Goal: Find specific page/section: Find specific page/section

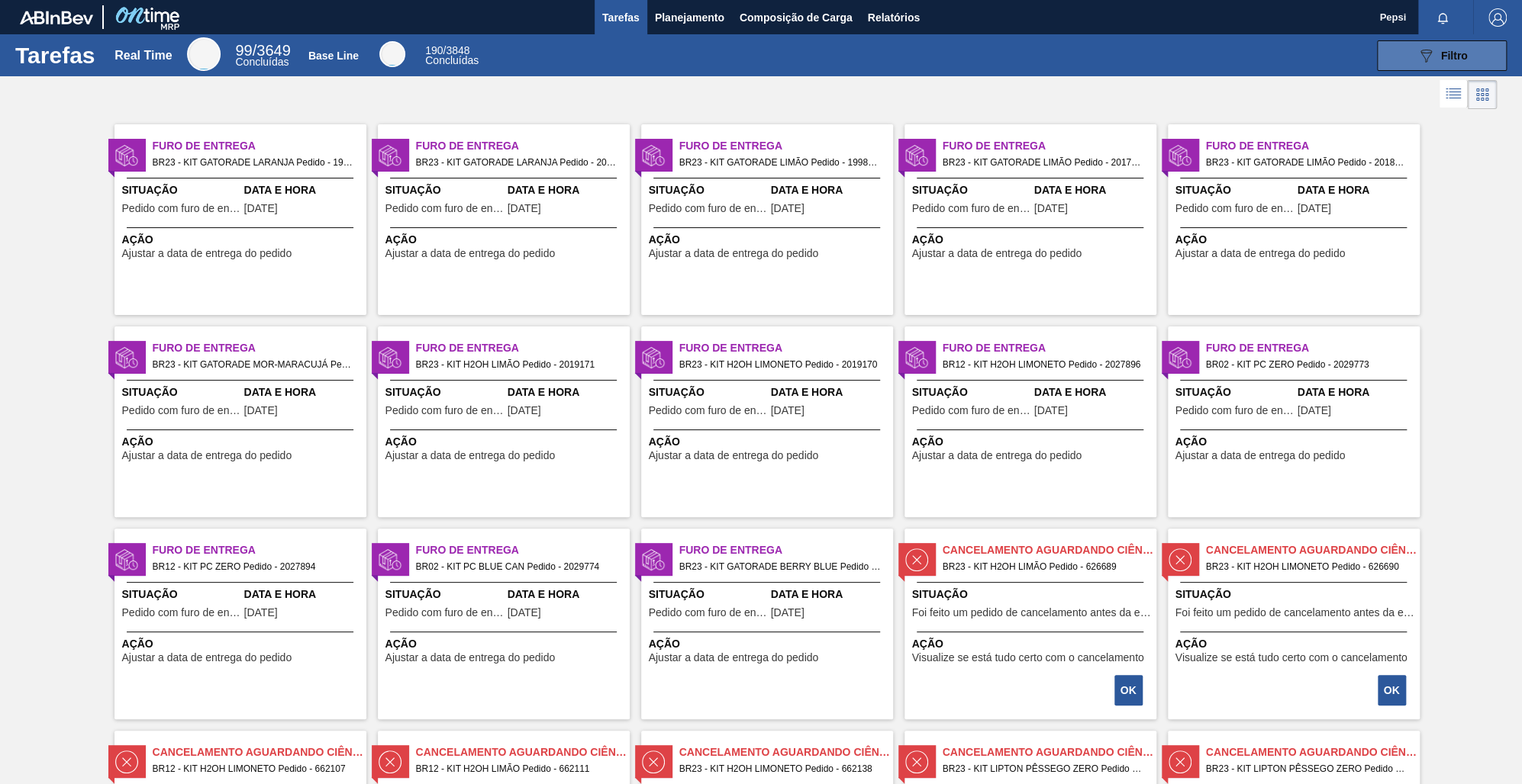
click at [1432, 58] on icon "089F7B8B-B2A5-4AFE-B5C0-19BA573D28AC" at bounding box center [1425, 56] width 18 height 18
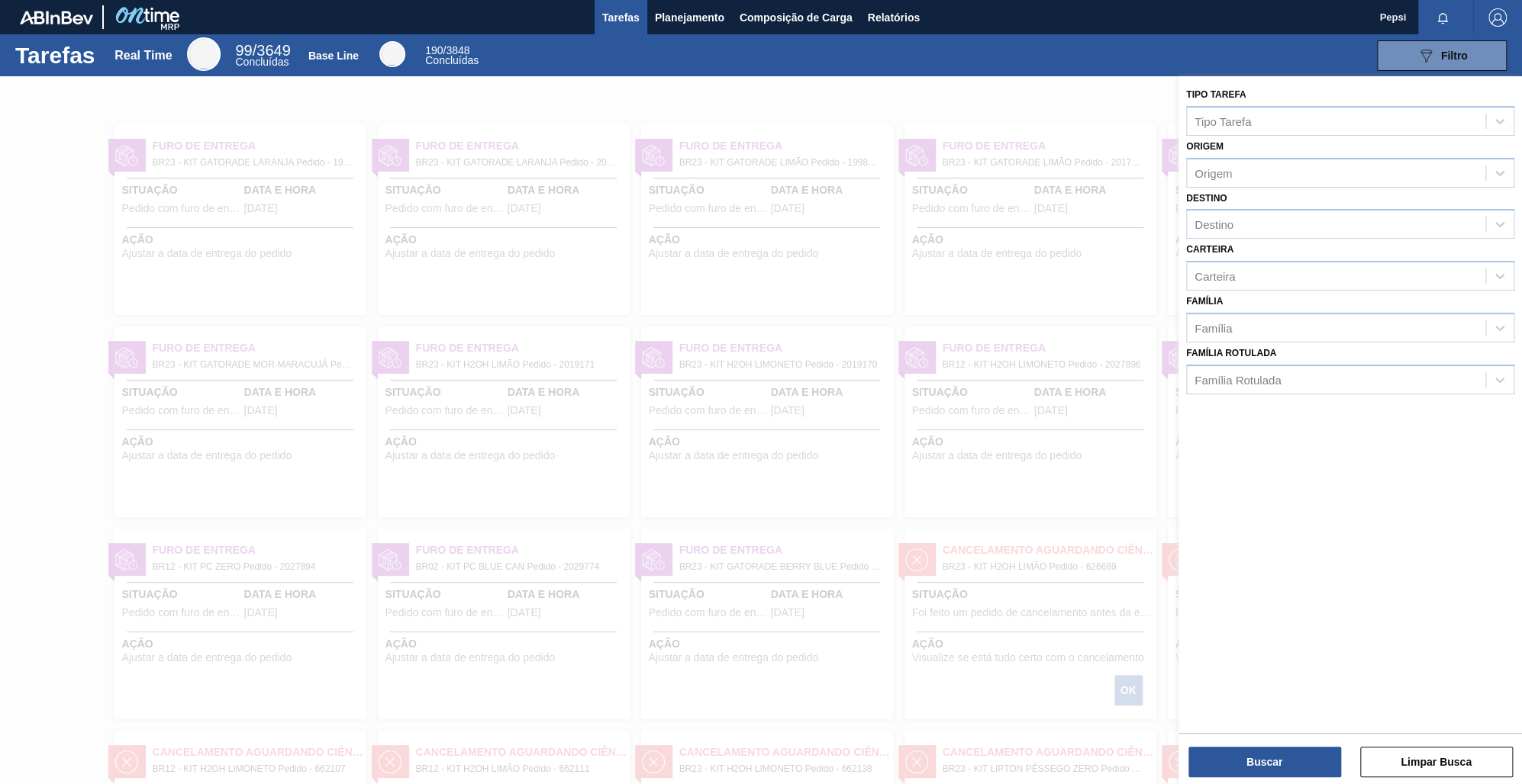
drag, startPoint x: 836, startPoint y: 188, endPoint x: 731, endPoint y: 114, distance: 128.5
click at [835, 186] on div at bounding box center [761, 468] width 1522 height 784
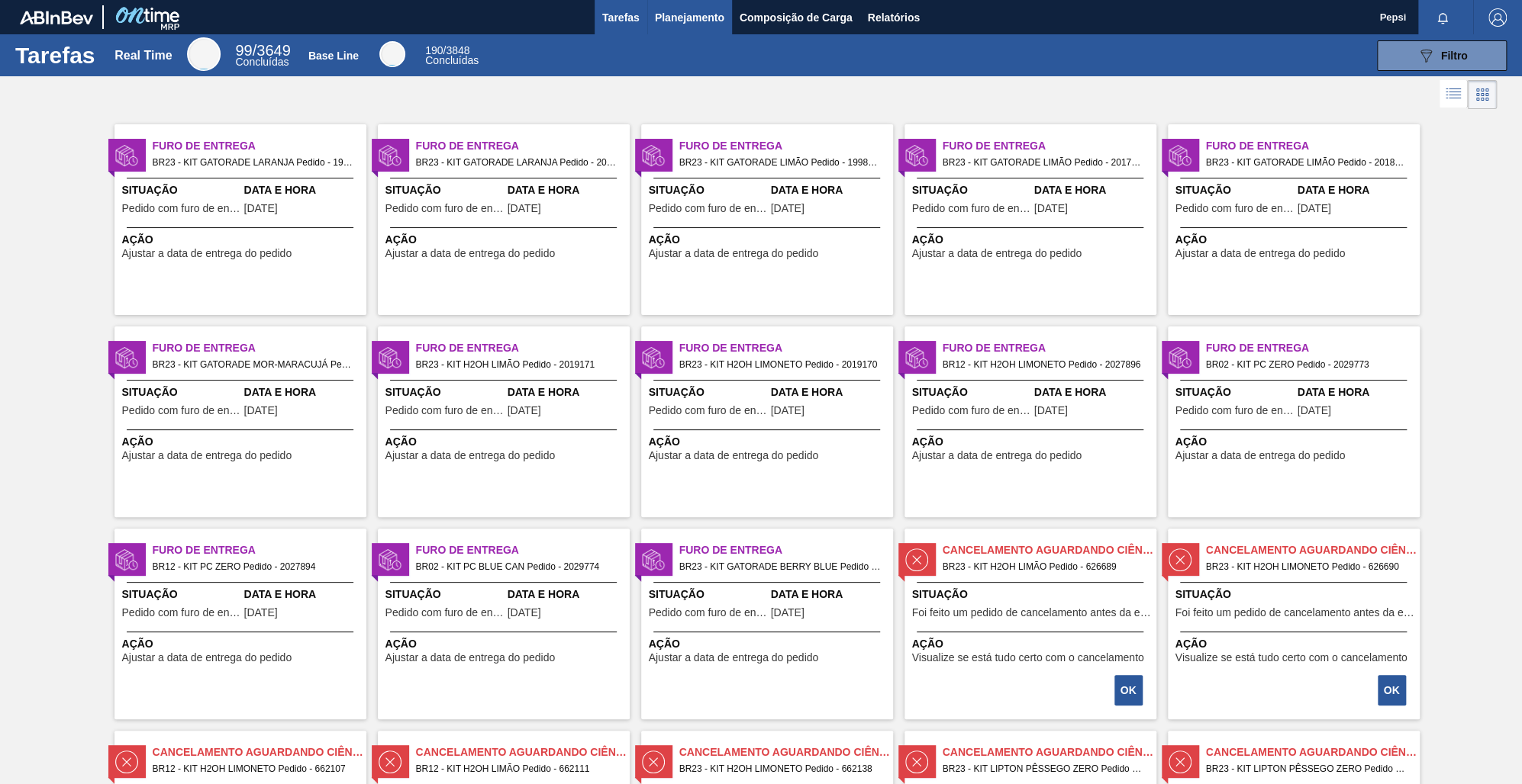
click at [680, 21] on span "Planejamento" at bounding box center [689, 17] width 69 height 18
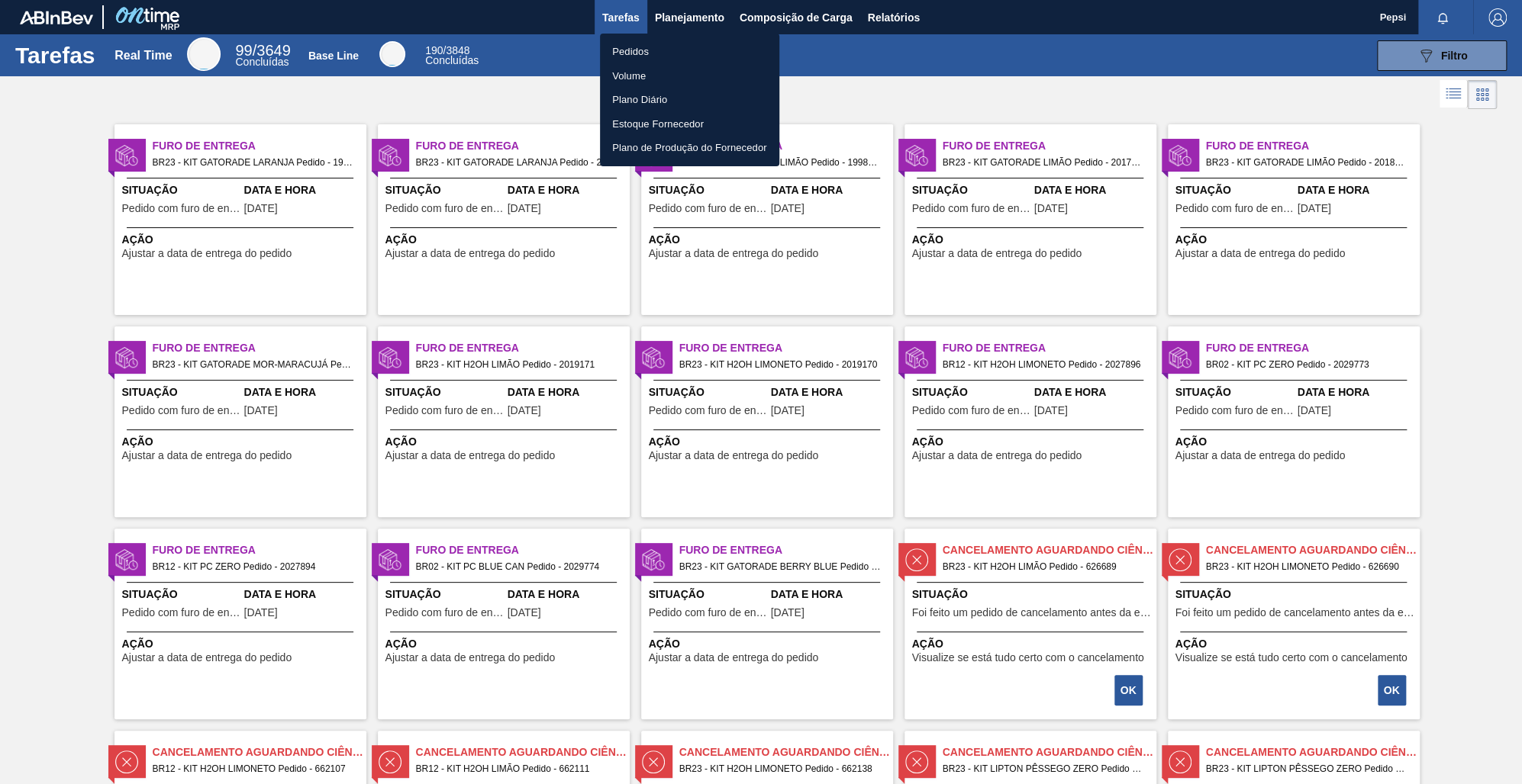
click at [659, 54] on li "Pedidos" at bounding box center [689, 52] width 179 height 25
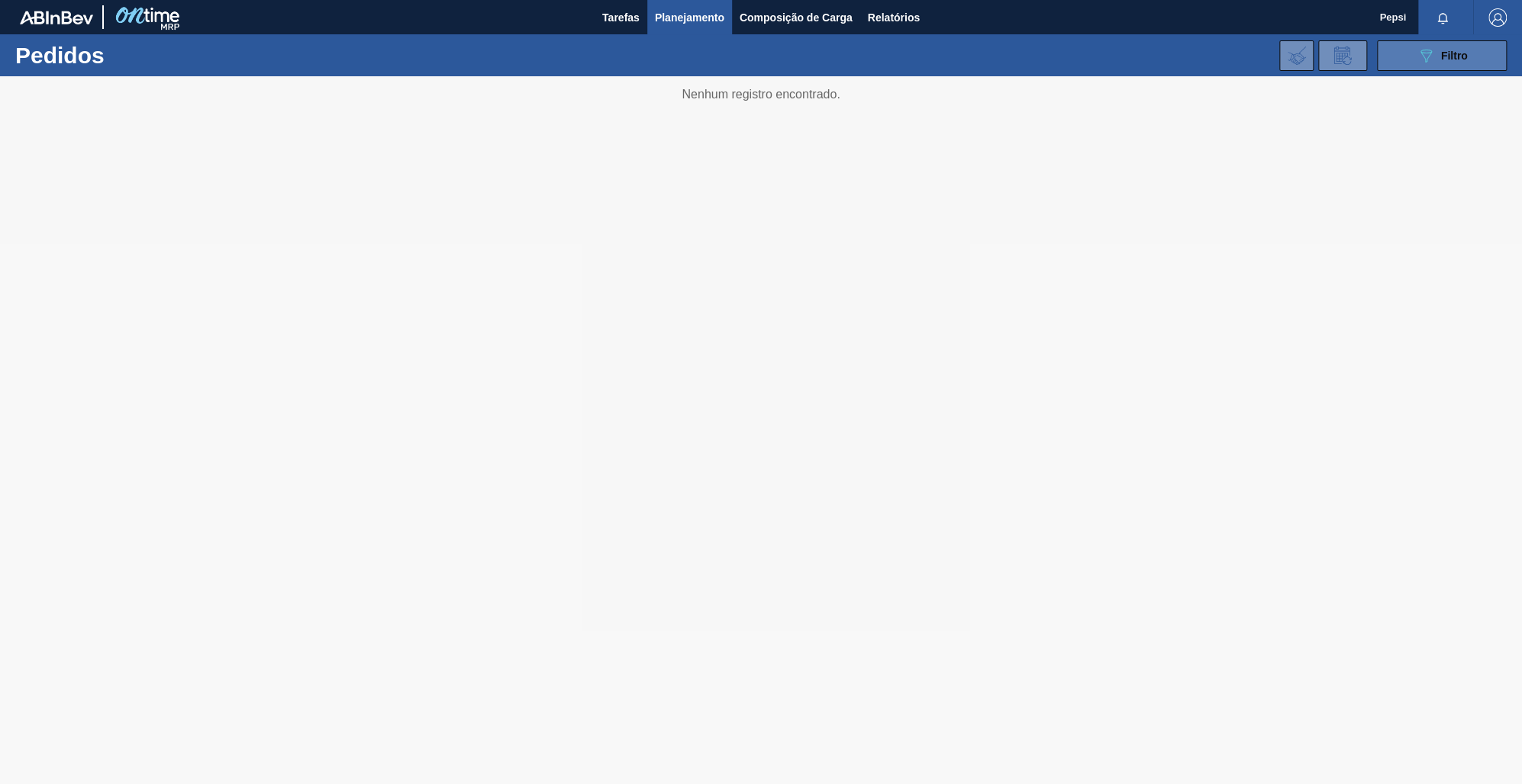
click at [1444, 59] on span "Filtro" at bounding box center [1454, 55] width 26 height 12
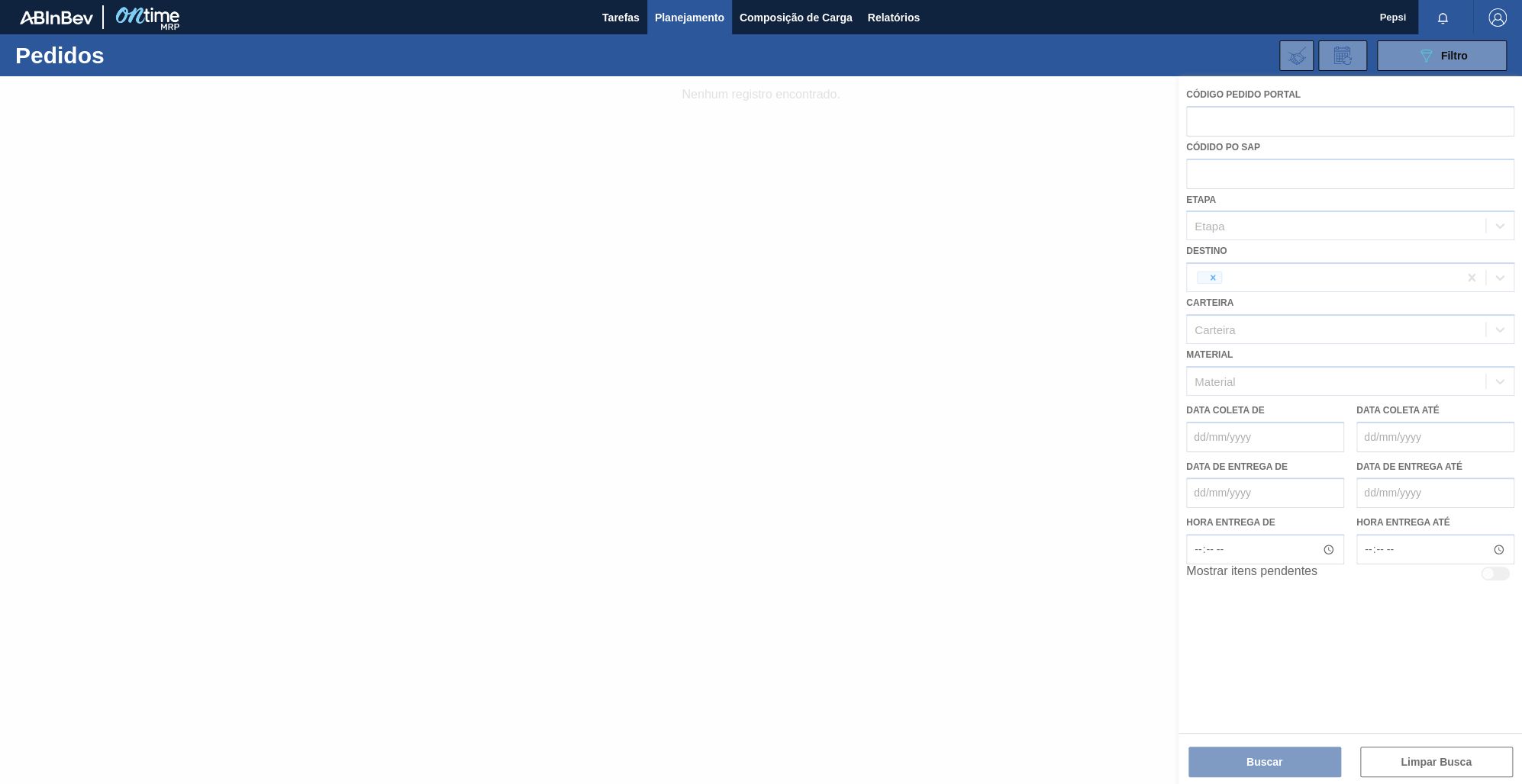
click at [973, 186] on div at bounding box center [761, 431] width 1522 height 708
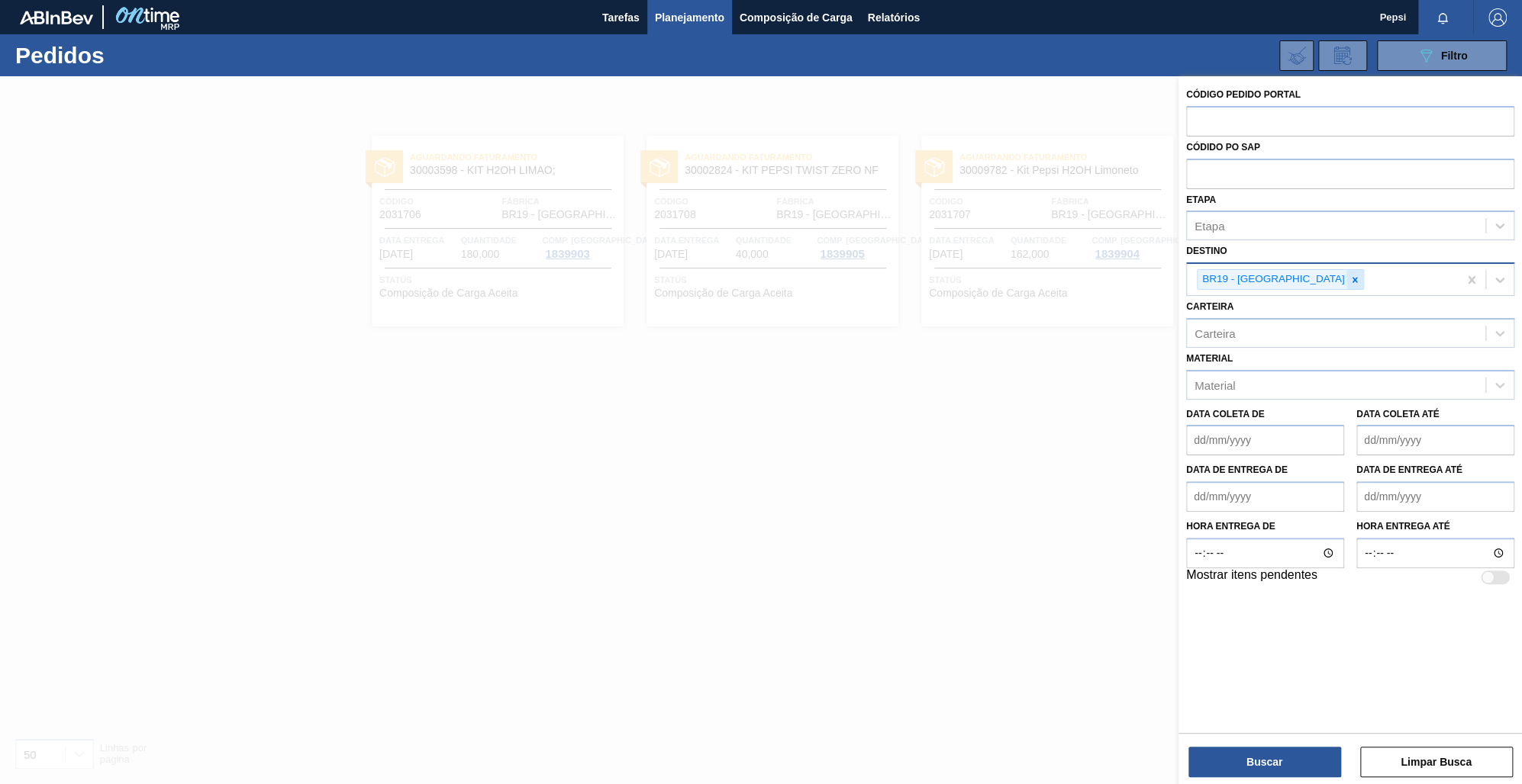
click at [1350, 281] on icon at bounding box center [1355, 280] width 11 height 11
type input "jund"
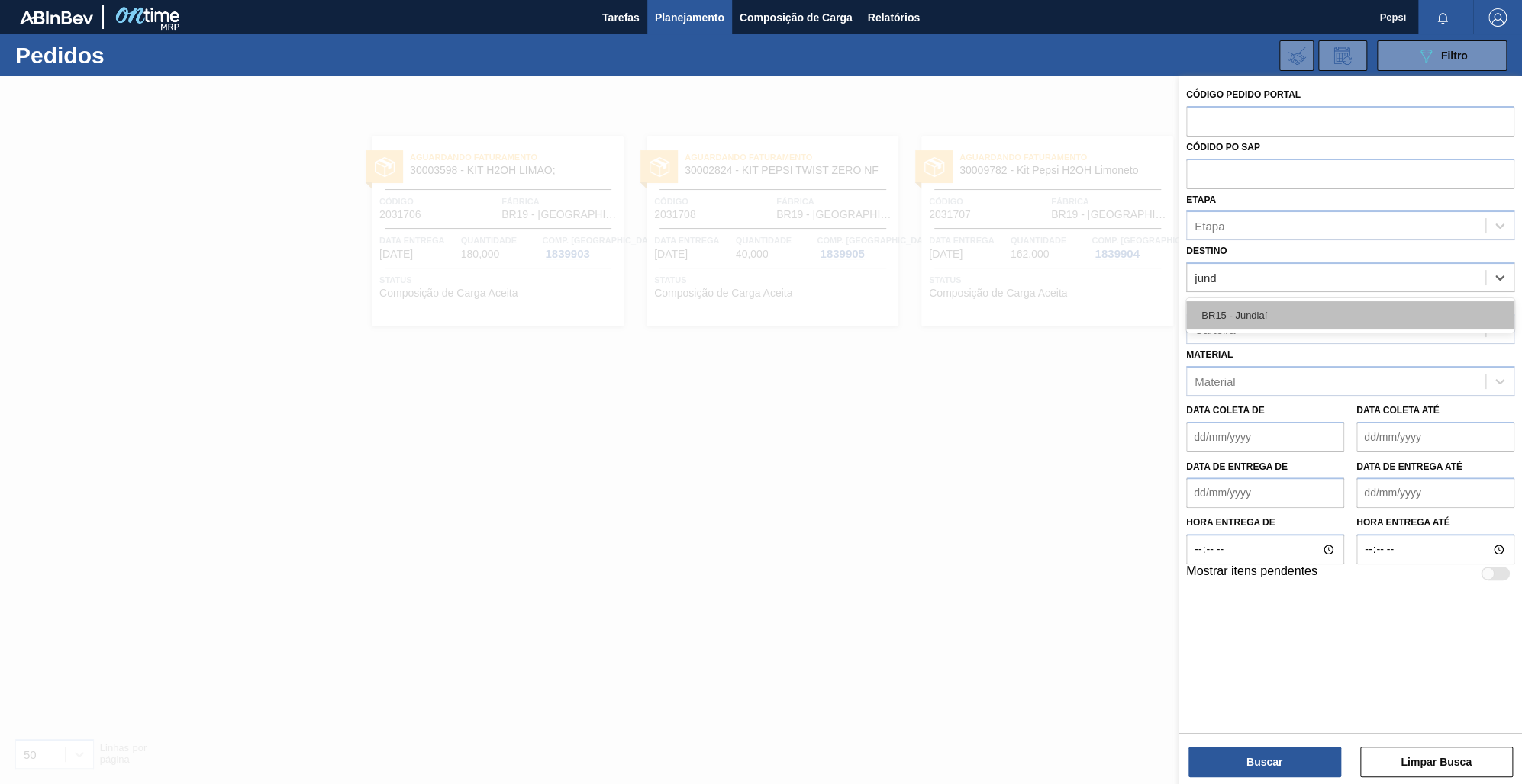
click at [1253, 305] on div "BR15 - Jundiaí" at bounding box center [1350, 315] width 328 height 28
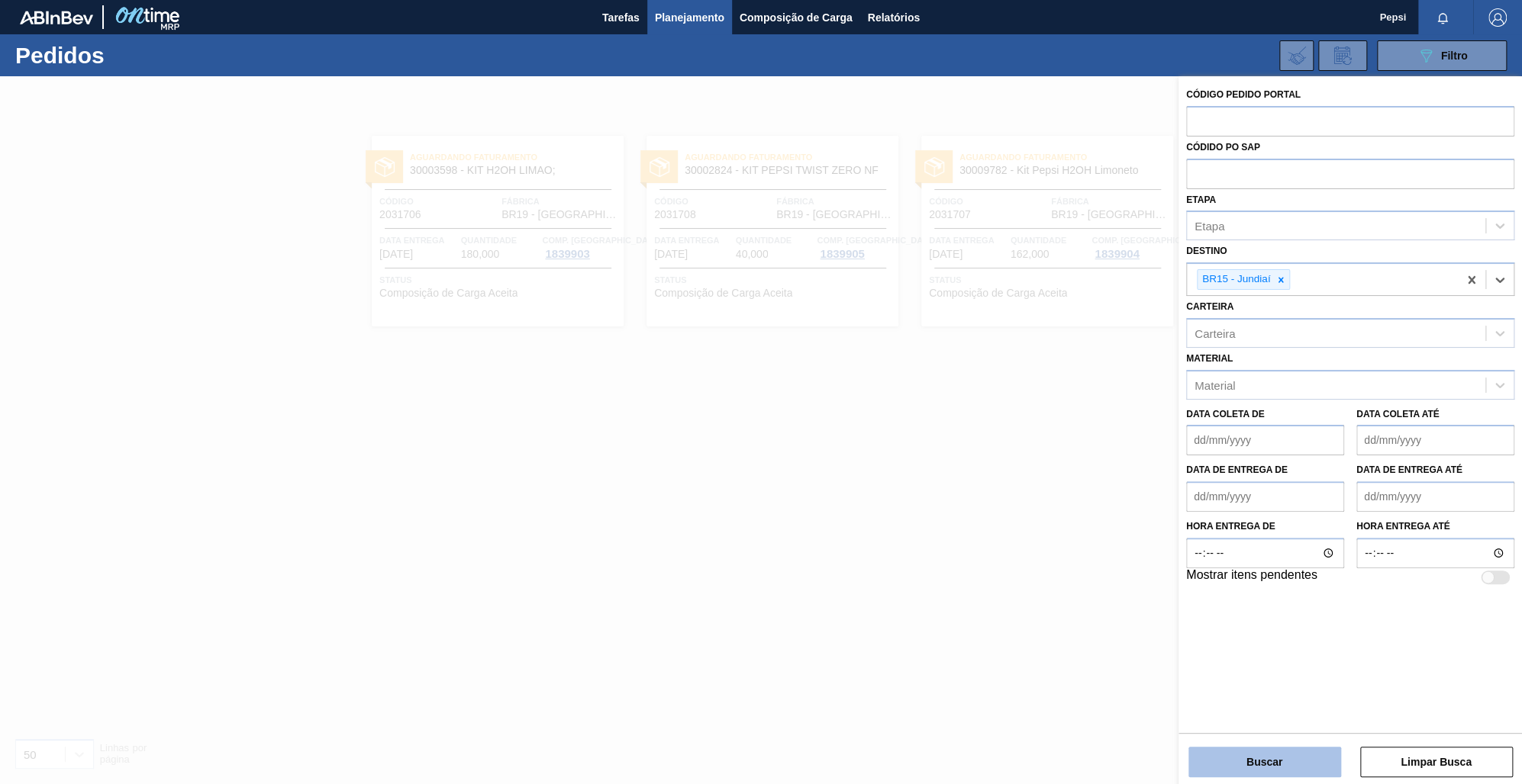
click at [1264, 767] on button "Buscar" at bounding box center [1265, 762] width 153 height 31
